Goal: Task Accomplishment & Management: Use online tool/utility

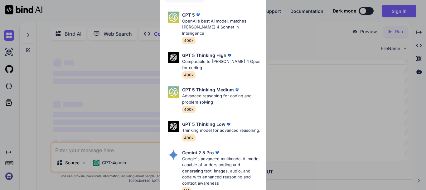
click at [298, 48] on div "Ultra Models GPT 5 OpenAI's best AI model, matches Claude 4 Sonnet in Intellige…" at bounding box center [213, 95] width 426 height 190
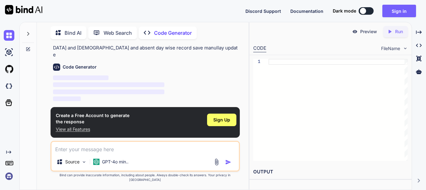
scroll to position [57, 0]
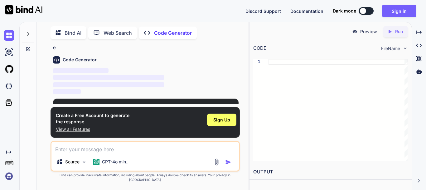
type textarea "x"
click at [404, 12] on button "Sign in" at bounding box center [400, 11] width 34 height 12
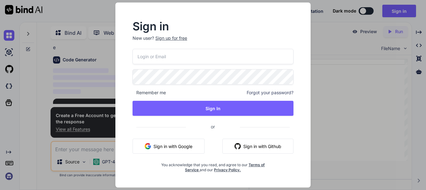
click at [193, 150] on button "Sign in with Google" at bounding box center [169, 145] width 72 height 15
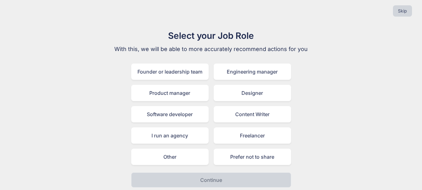
scroll to position [7, 0]
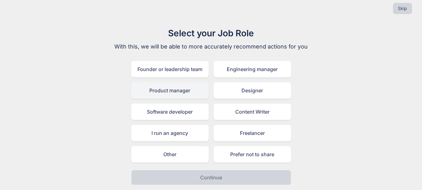
click at [168, 87] on div "Product manager" at bounding box center [169, 90] width 77 height 16
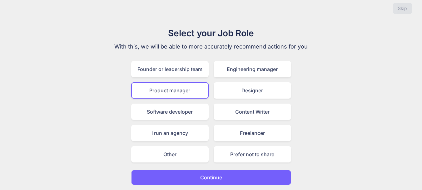
click at [224, 172] on button "Continue" at bounding box center [211, 177] width 160 height 15
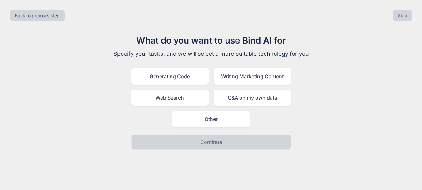
scroll to position [0, 0]
click at [189, 94] on div "Web Search" at bounding box center [171, 97] width 77 height 16
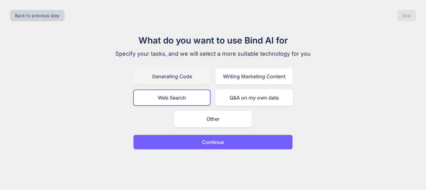
click at [190, 82] on div "Generating Code" at bounding box center [171, 76] width 77 height 16
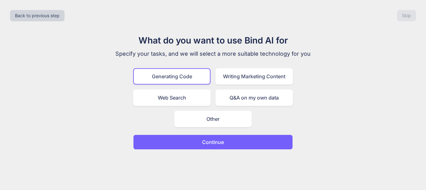
click at [201, 146] on button "Continue" at bounding box center [213, 141] width 160 height 15
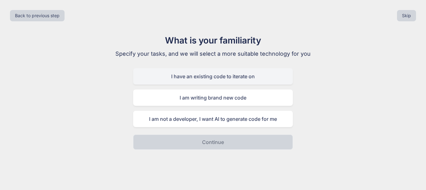
click at [189, 82] on div "I have an existing code to iterate on" at bounding box center [213, 76] width 160 height 16
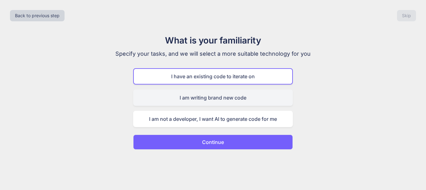
click at [207, 99] on div "I am writing brand new code" at bounding box center [213, 97] width 160 height 16
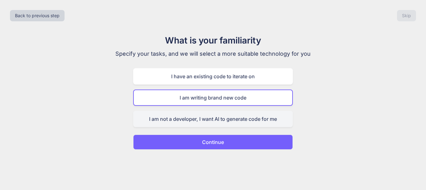
click at [216, 122] on div "I am not a developer, I want AI to generate code for me" at bounding box center [213, 119] width 160 height 16
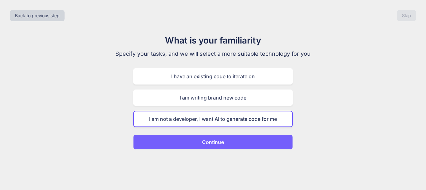
click at [221, 141] on p "Continue" at bounding box center [213, 141] width 22 height 7
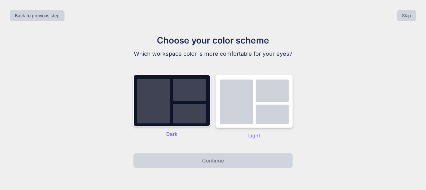
click at [265, 106] on img at bounding box center [254, 100] width 77 height 53
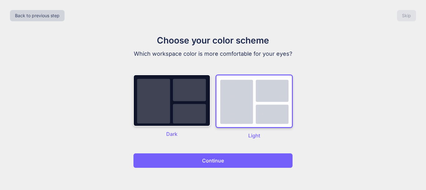
click at [237, 156] on button "Continue" at bounding box center [213, 160] width 160 height 15
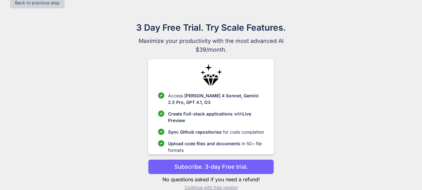
scroll to position [23, 0]
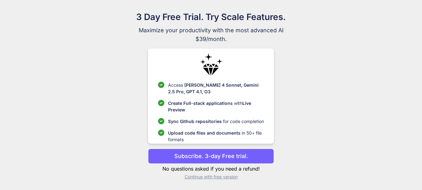
click at [245, 155] on p "Subscribe. 3-day Free trial." at bounding box center [211, 155] width 74 height 8
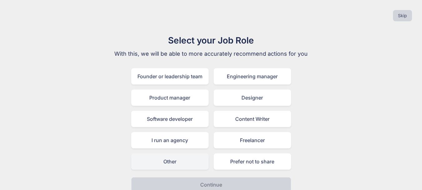
click at [162, 163] on div "Other" at bounding box center [169, 161] width 77 height 16
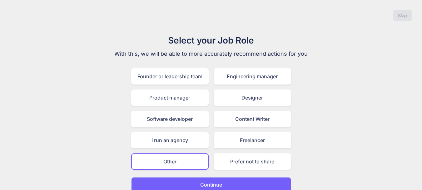
click at [214, 183] on p "Continue" at bounding box center [211, 183] width 22 height 7
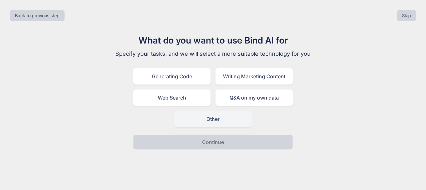
click at [198, 120] on div "Other" at bounding box center [213, 119] width 77 height 16
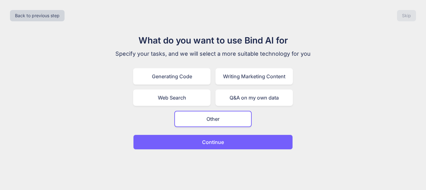
click at [205, 141] on p "Continue" at bounding box center [213, 141] width 22 height 7
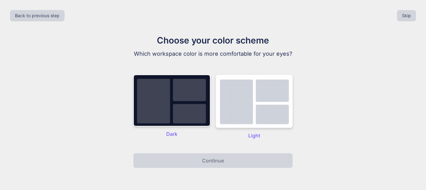
click at [264, 112] on img at bounding box center [254, 100] width 77 height 53
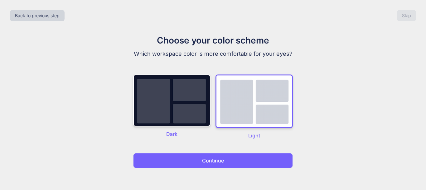
click at [238, 158] on button "Continue" at bounding box center [213, 160] width 160 height 15
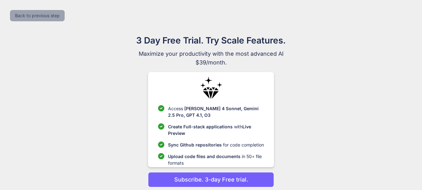
click at [29, 13] on button "Back to previous step" at bounding box center [37, 15] width 55 height 11
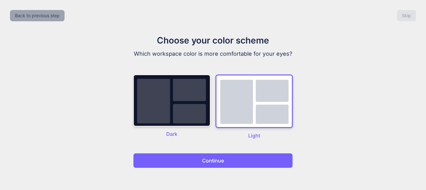
click at [35, 20] on button "Back to previous step" at bounding box center [37, 15] width 55 height 11
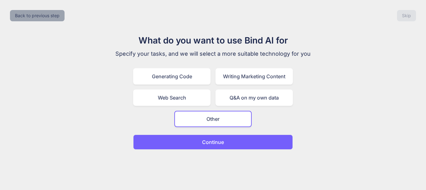
click at [36, 18] on button "Back to previous step" at bounding box center [37, 15] width 55 height 11
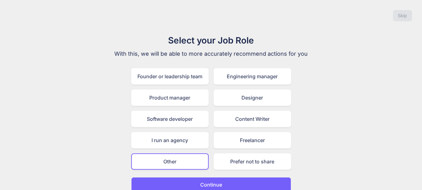
click at [321, 92] on div "Select your Job Role With this, we will be able to more accurately recommend ac…" at bounding box center [211, 113] width 412 height 158
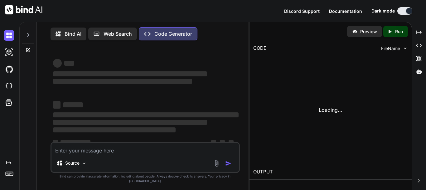
click at [401, 14] on button at bounding box center [405, 10] width 15 height 7
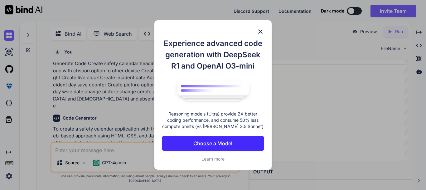
scroll to position [2, 0]
click at [260, 30] on img at bounding box center [260, 31] width 7 height 7
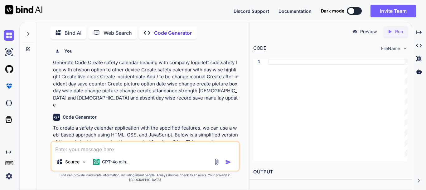
click at [126, 153] on textarea at bounding box center [146, 146] width 188 height 11
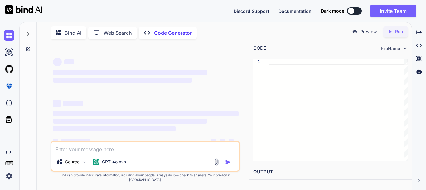
type textarea "x"
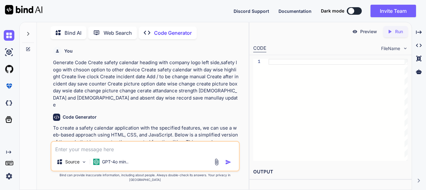
paste textarea "Create safety calendar heading with company logo left side,safety logo with chs…"
type textarea "Create safety calendar heading with company logo left side,safety logo with chs…"
type textarea "x"
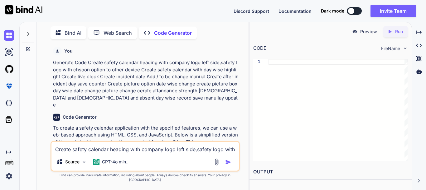
scroll to position [1, 0]
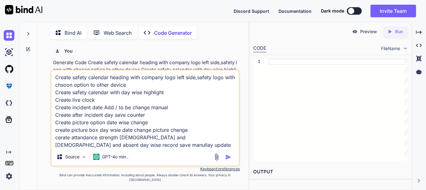
type textarea "Create safety calendar heading with company logo left side,safety logo with chs…"
click at [230, 160] on img "button" at bounding box center [228, 157] width 6 height 6
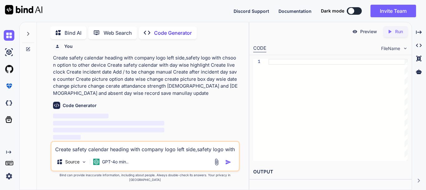
scroll to position [1310, 0]
click at [388, 34] on icon "Created with Pixso." at bounding box center [390, 32] width 6 height 6
click at [80, 168] on div "Source" at bounding box center [71, 161] width 35 height 12
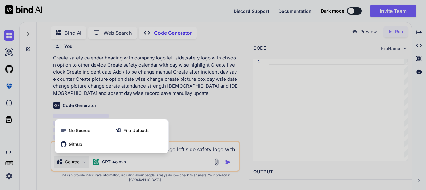
click at [193, 128] on div at bounding box center [213, 95] width 426 height 190
type textarea "x"
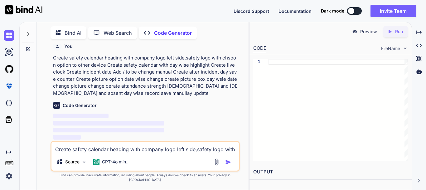
click at [404, 50] on img at bounding box center [405, 48] width 5 height 5
click at [405, 48] on img at bounding box center [405, 48] width 5 height 5
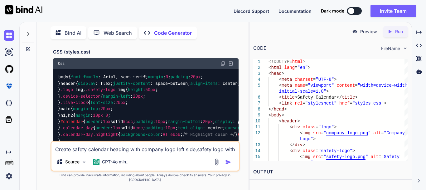
click at [399, 35] on div "Created with Pixso. Run" at bounding box center [396, 31] width 25 height 11
click at [367, 32] on p "Preview" at bounding box center [369, 31] width 17 height 6
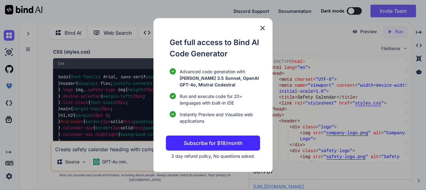
click at [264, 27] on img at bounding box center [262, 27] width 7 height 7
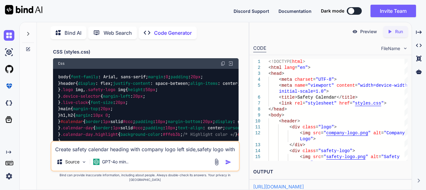
click at [370, 30] on p "Preview" at bounding box center [369, 31] width 17 height 6
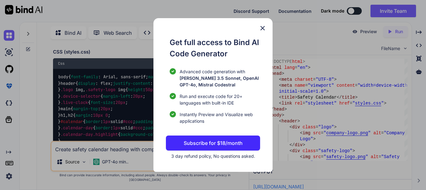
click at [370, 30] on div "Get full access to Bind AI Code Generator Advanced code generation with [PERSON…" at bounding box center [213, 95] width 426 height 190
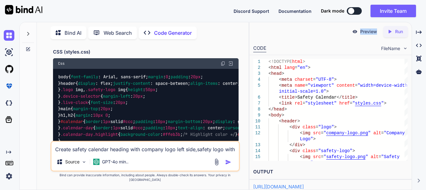
click at [370, 30] on p "Preview" at bounding box center [369, 31] width 17 height 6
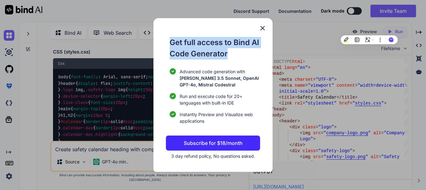
click at [369, 31] on div "Get full access to Bind AI Code Generator Advanced code generation with [PERSON…" at bounding box center [213, 95] width 426 height 190
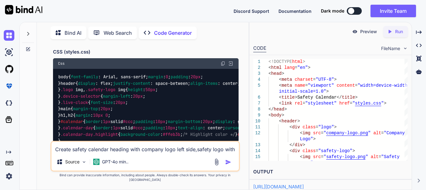
click at [400, 33] on p "Run" at bounding box center [400, 31] width 8 height 6
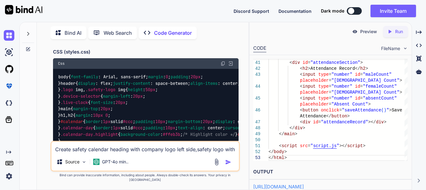
click at [304, 186] on link "[URL][DOMAIN_NAME]" at bounding box center [279, 186] width 51 height 6
